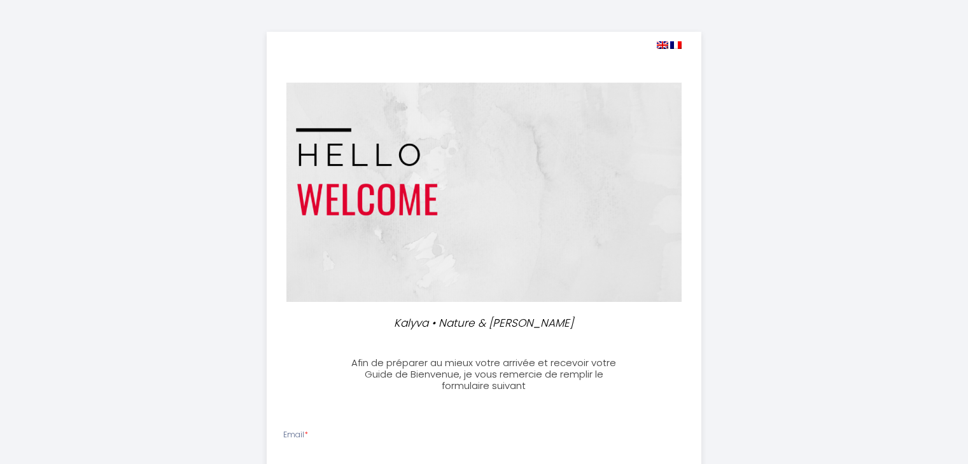
select select
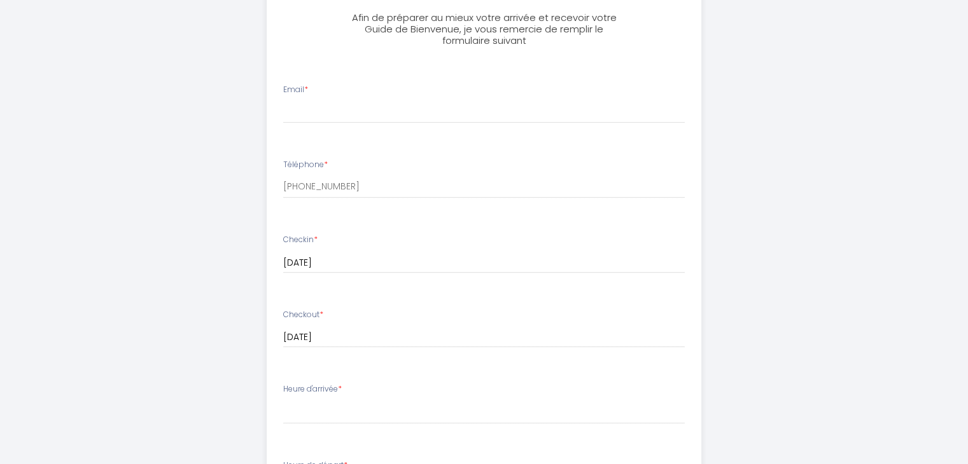
scroll to position [345, 0]
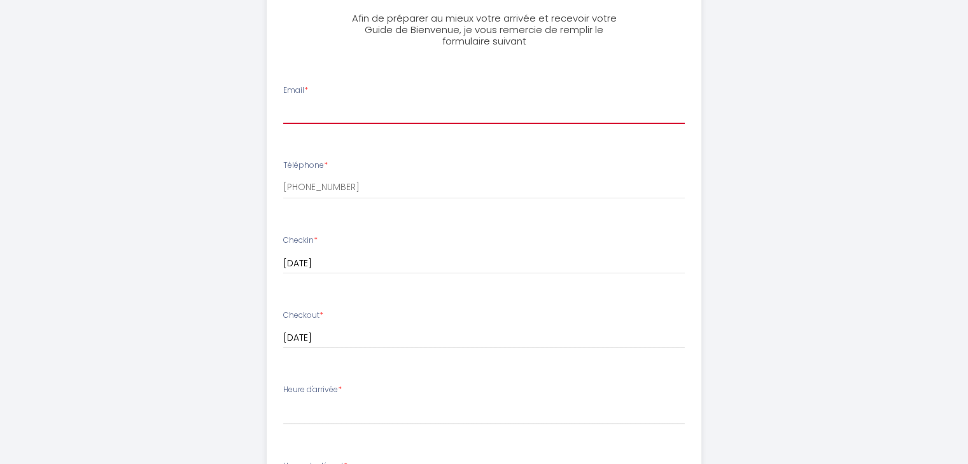
click at [318, 120] on input "Email *" at bounding box center [483, 112] width 401 height 23
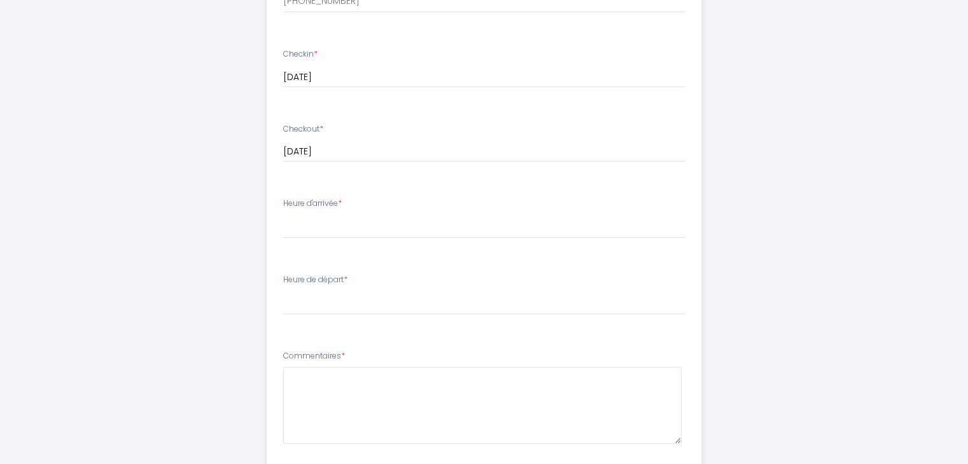
scroll to position [561, 0]
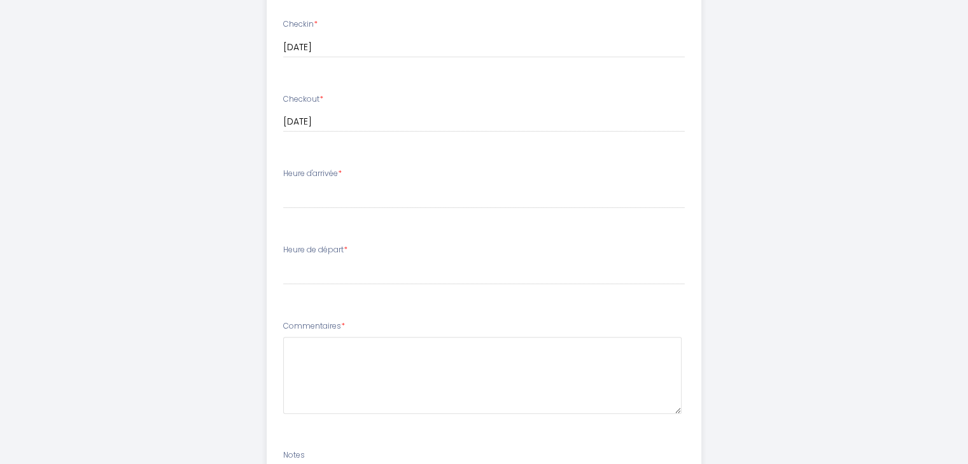
type input "[EMAIL_ADDRESS][DOMAIN_NAME]"
click at [341, 199] on select "16:00 16:30 17:00 17:30 18:00 18:30 19:00 19:30 20:00 20:30 21:00 21:30 22:00 2…" at bounding box center [483, 196] width 401 height 24
select select "18:00"
click at [283, 184] on select "16:00 16:30 17:00 17:30 18:00 18:30 19:00 19:30 20:00 20:30 21:00 21:30 22:00 2…" at bounding box center [483, 196] width 401 height 24
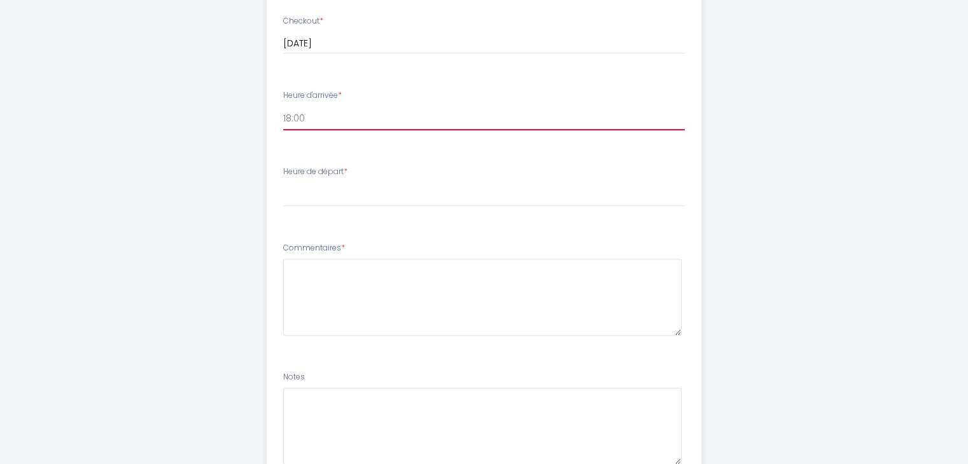
scroll to position [646, 0]
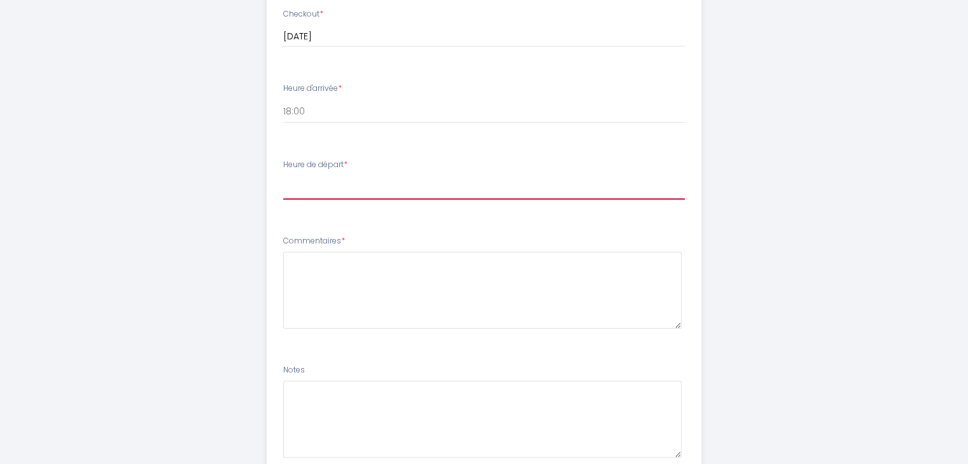
click at [325, 191] on select "00:00 00:30 01:00 01:30 02:00 02:30 03:00 03:30 04:00 04:30 05:00 05:30 06:00 0…" at bounding box center [483, 188] width 401 height 24
select select "10:00"
click at [283, 176] on select "00:00 00:30 01:00 01:30 02:00 02:30 03:00 03:30 04:00 04:30 05:00 05:30 06:00 0…" at bounding box center [483, 188] width 401 height 24
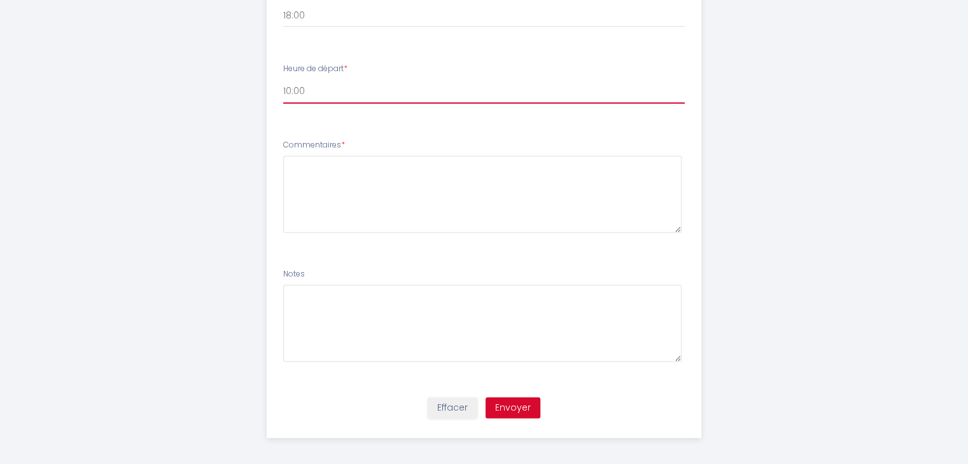
scroll to position [743, 0]
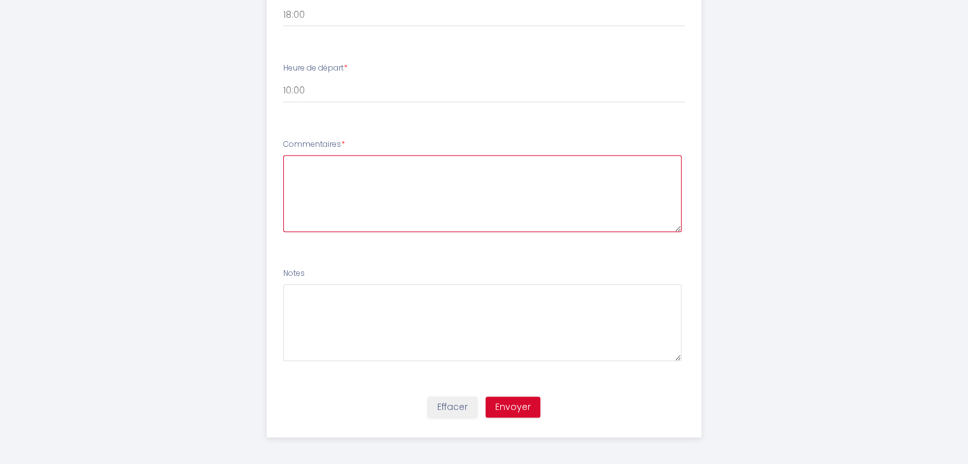
click at [341, 167] on textarea at bounding box center [482, 193] width 398 height 77
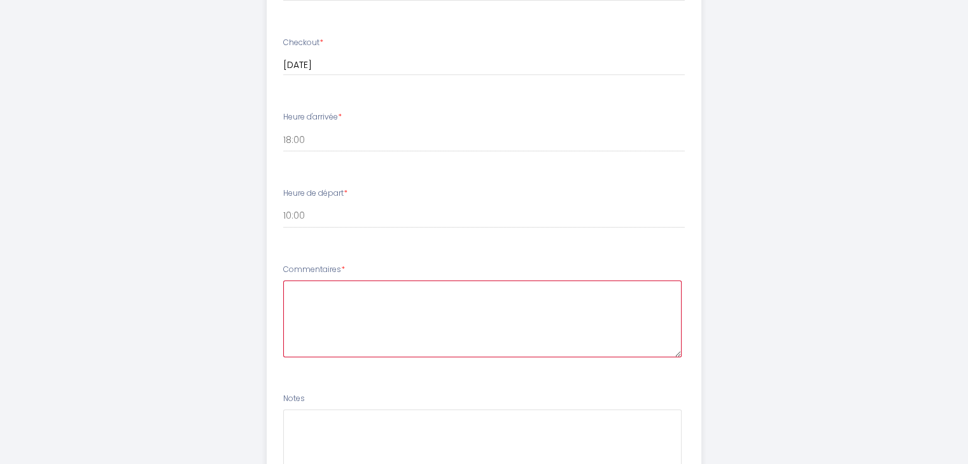
scroll to position [617, 0]
click at [347, 292] on textarea "Bonjour," at bounding box center [482, 319] width 398 height 77
paste textarea "[PERSON_NAME] et Marine"
click at [289, 314] on textarea "Bonjour [PERSON_NAME] et Marine" at bounding box center [482, 319] width 398 height 77
click at [433, 294] on textarea "Bonjour [PERSON_NAME] et Marine" at bounding box center [482, 319] width 398 height 77
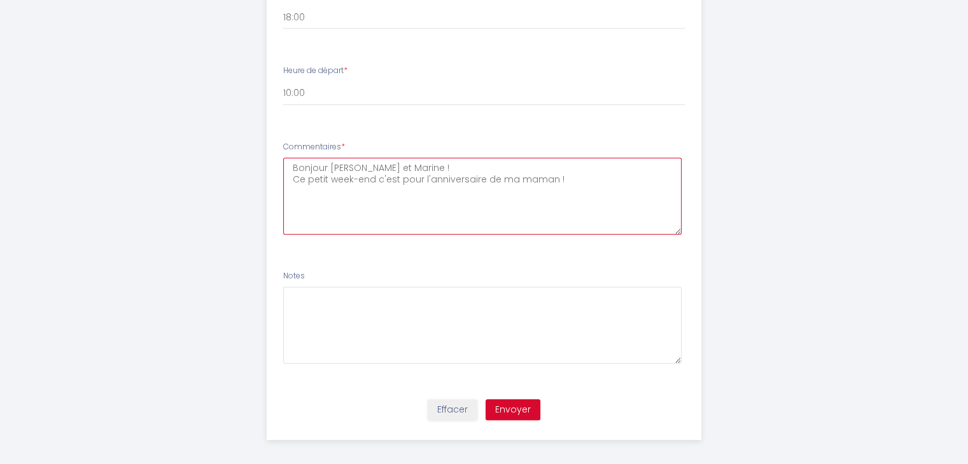
scroll to position [748, 0]
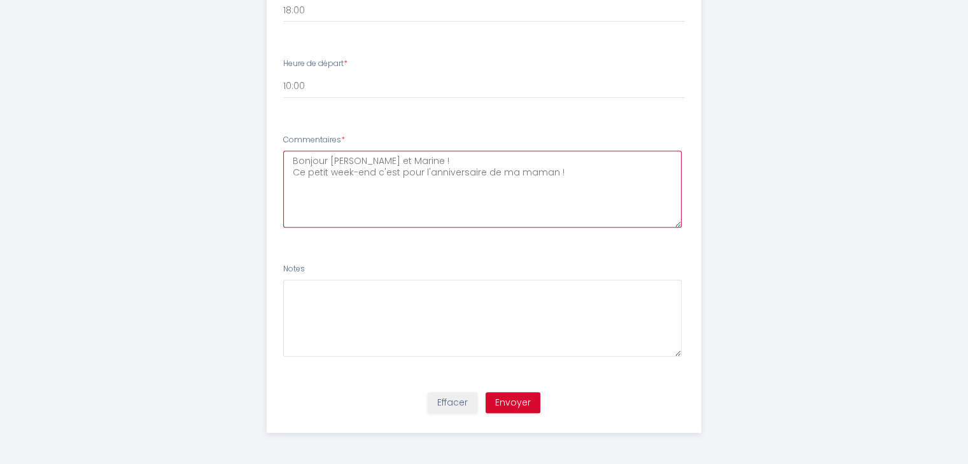
click at [506, 200] on textarea "Bonjour [PERSON_NAME] et Marine ! Ce petit week-end c'est pour l'anniversaire d…" at bounding box center [482, 189] width 398 height 77
click at [664, 194] on textarea "Bonjour [PERSON_NAME] et Marine ! Ce petit week-end c'est pour l'anniversaire d…" at bounding box center [482, 189] width 398 height 77
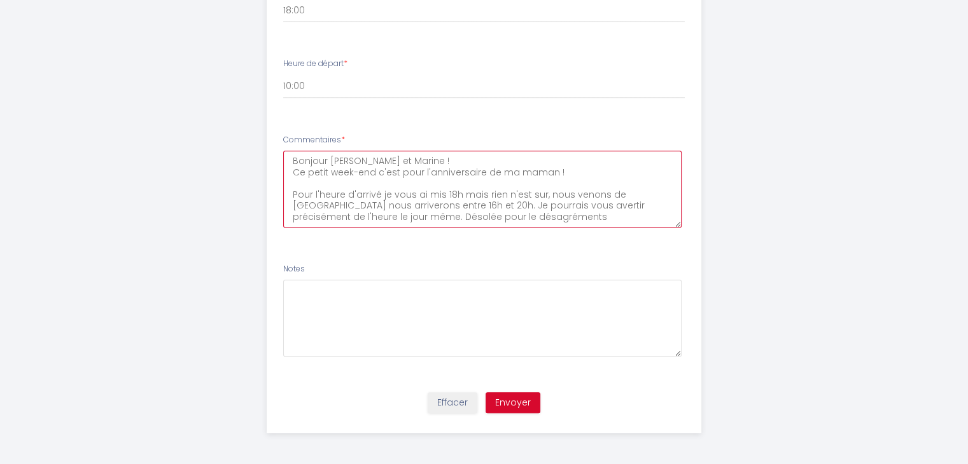
click at [539, 193] on textarea "Bonjour [PERSON_NAME] et Marine ! Ce petit week-end c'est pour l'anniversaire d…" at bounding box center [482, 189] width 398 height 77
click at [344, 204] on textarea "Bonjour [PERSON_NAME] et Marine ! Ce petit week-end c'est pour l'anniversaire d…" at bounding box center [482, 189] width 398 height 77
click at [550, 211] on textarea "Bonjour [PERSON_NAME] et Marine ! Ce petit week-end c'est pour l'anniversaire d…" at bounding box center [482, 189] width 398 height 77
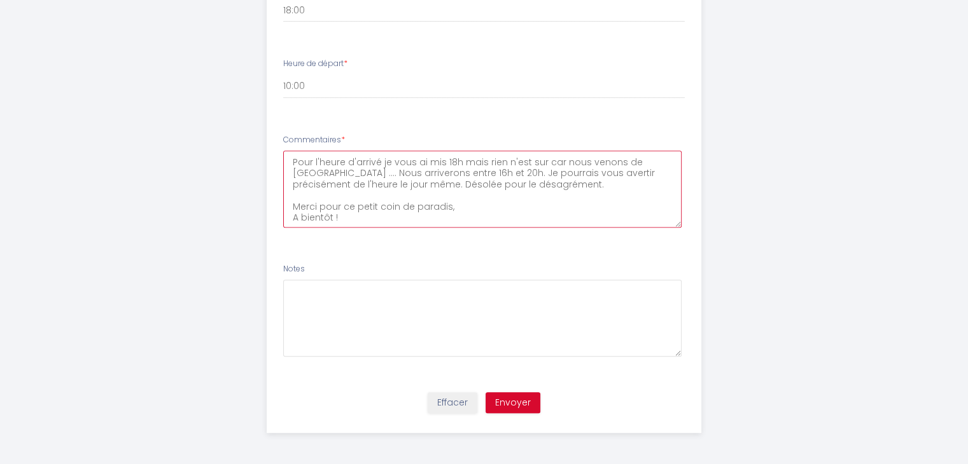
scroll to position [33, 0]
click at [394, 184] on textarea "Bonjour [PERSON_NAME] et Marine ! Ce petit week-end c'est pour l'anniversaire d…" at bounding box center [482, 189] width 398 height 77
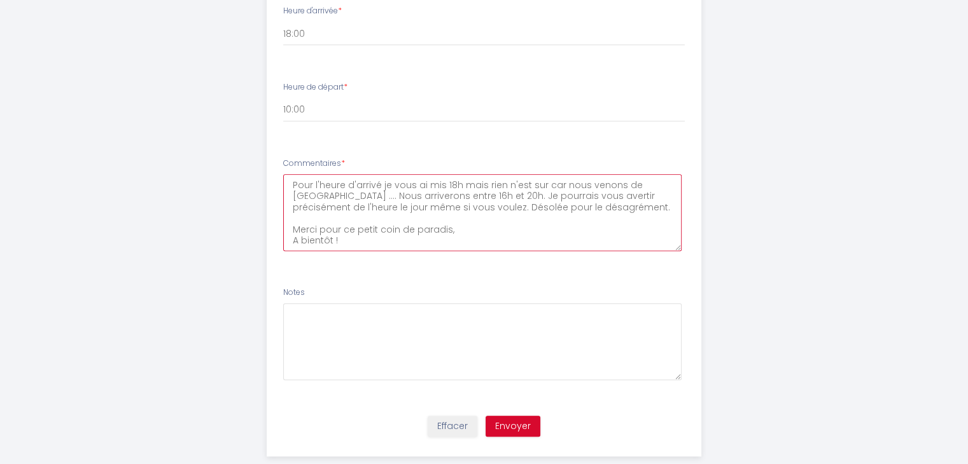
scroll to position [748, 0]
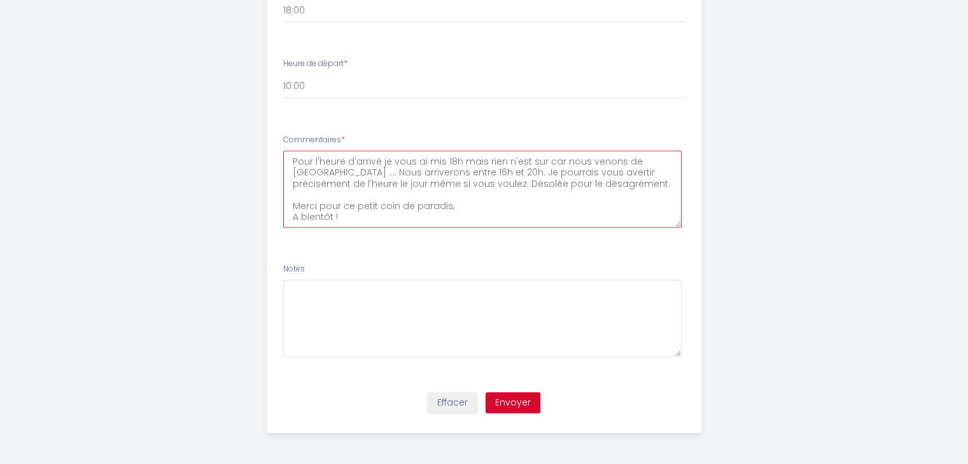
type textarea "Bonjour [PERSON_NAME] et Marine ! Ce petit week-end c'est pour l'anniversaire d…"
click at [510, 400] on button "Envoyer" at bounding box center [512, 404] width 55 height 22
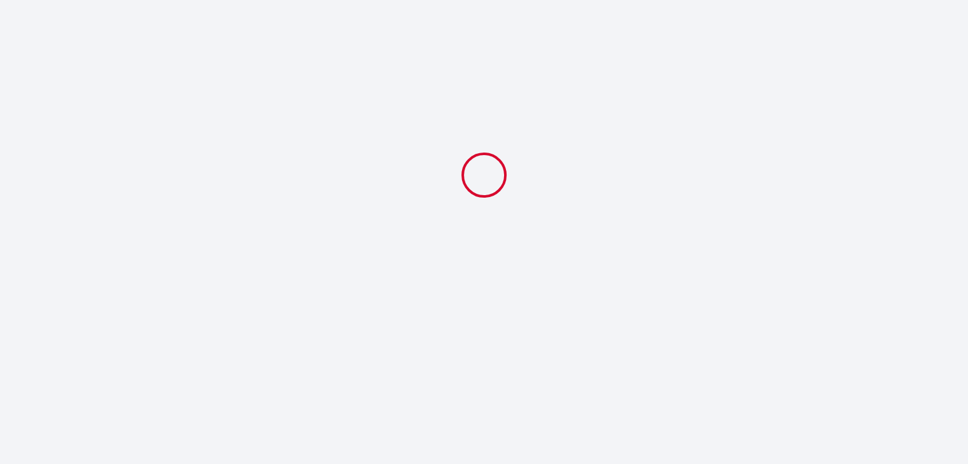
scroll to position [0, 0]
select select "18:00"
select select "10:00"
